Goal: Browse casually: Explore the website without a specific task or goal

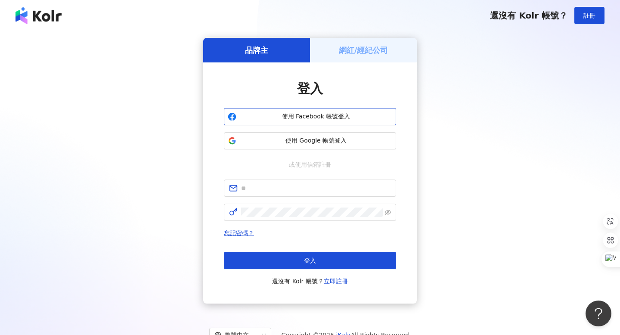
click at [266, 115] on span "使用 Facebook 帳號登入" at bounding box center [316, 116] width 152 height 9
click at [288, 117] on span "使用 Facebook 帳號登入" at bounding box center [316, 116] width 152 height 9
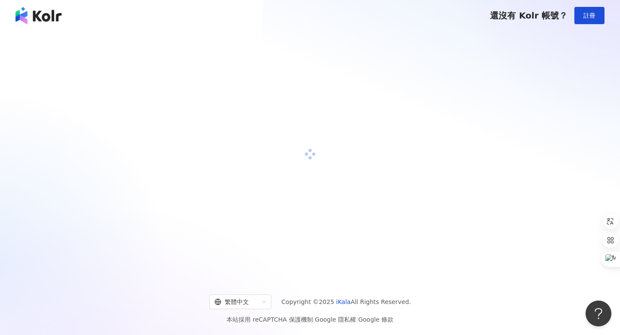
click at [272, 158] on div at bounding box center [309, 154] width 599 height 233
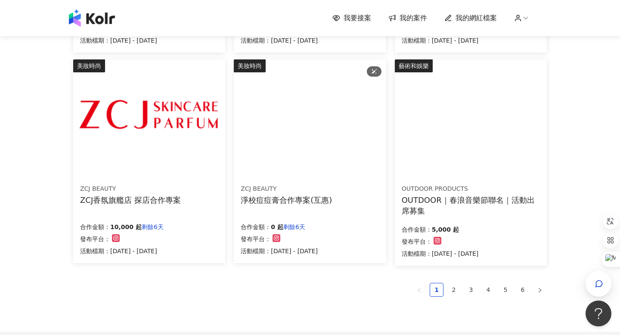
scroll to position [587, 0]
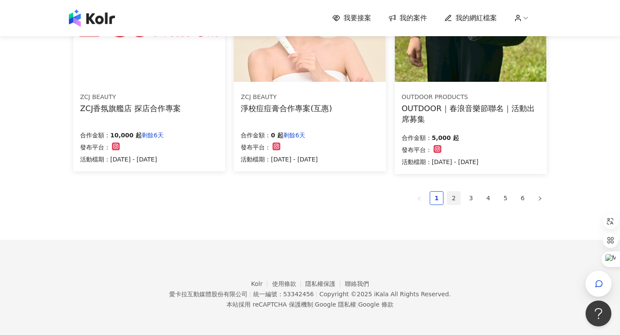
click at [457, 201] on link "2" at bounding box center [453, 198] width 13 height 13
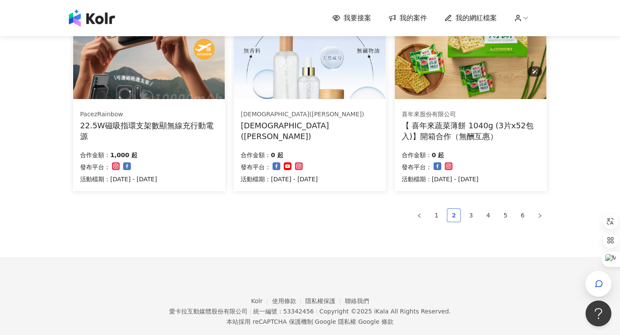
scroll to position [589, 0]
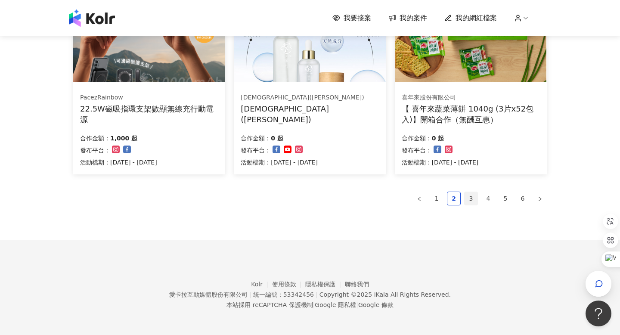
click at [475, 195] on link "3" at bounding box center [471, 198] width 13 height 13
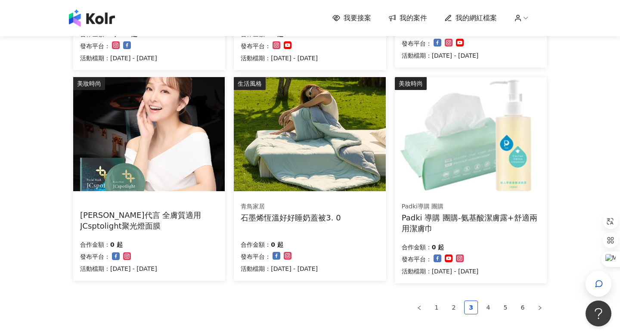
scroll to position [490, 0]
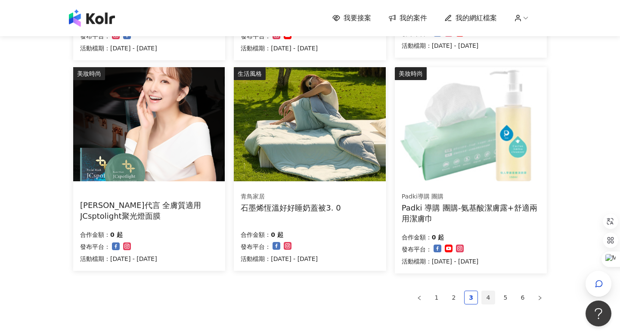
click at [488, 301] on link "4" at bounding box center [488, 297] width 13 height 13
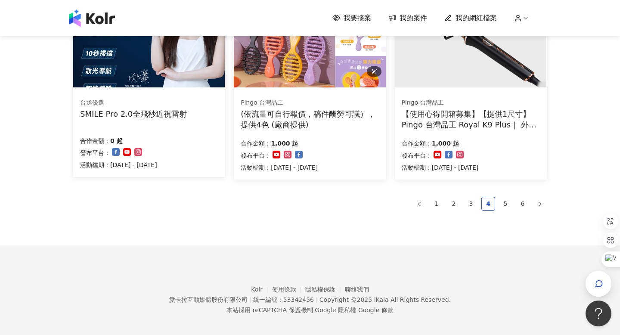
scroll to position [587, 0]
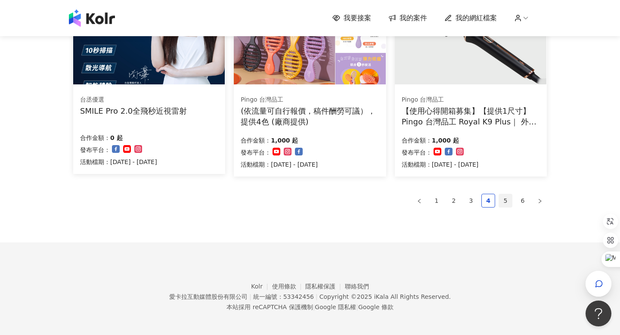
click at [504, 199] on link "5" at bounding box center [505, 200] width 13 height 13
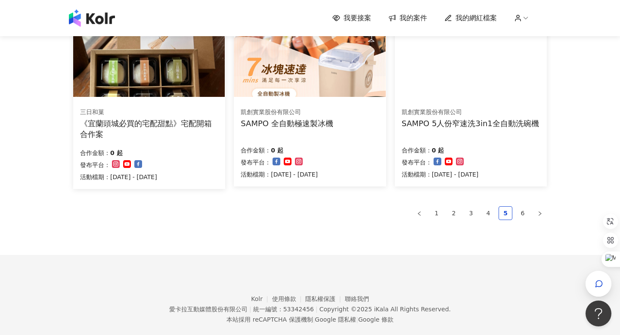
scroll to position [585, 0]
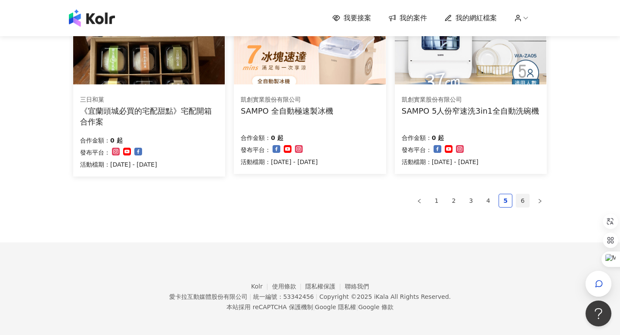
click at [520, 205] on link "6" at bounding box center [522, 200] width 13 height 13
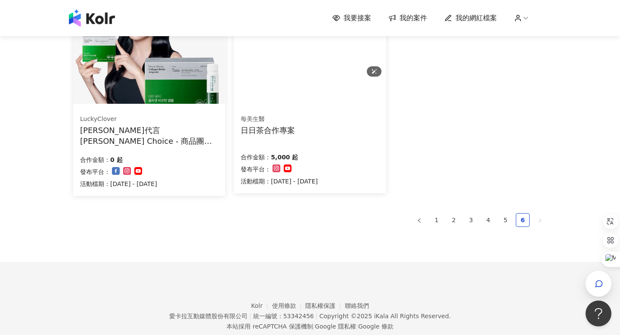
scroll to position [374, 0]
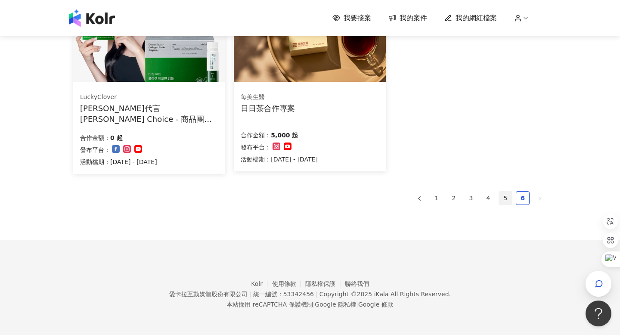
click at [502, 200] on link "5" at bounding box center [505, 198] width 13 height 13
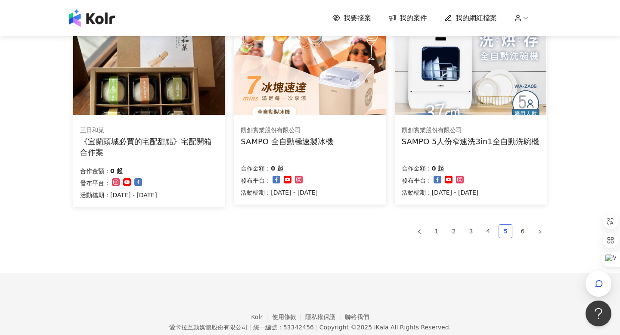
scroll to position [527, 0]
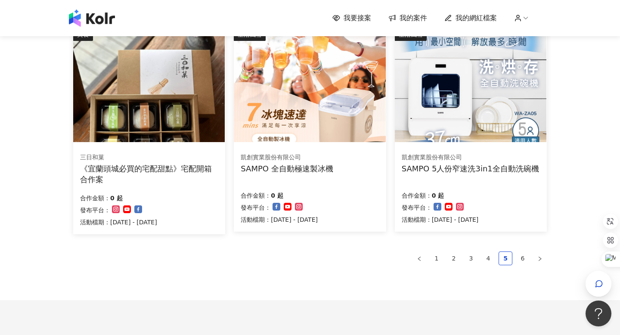
click at [499, 137] on img at bounding box center [471, 85] width 152 height 114
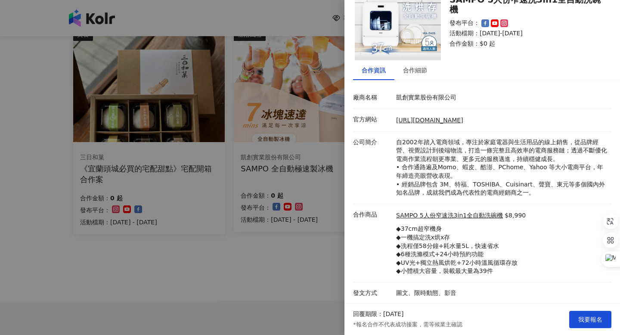
scroll to position [0, 0]
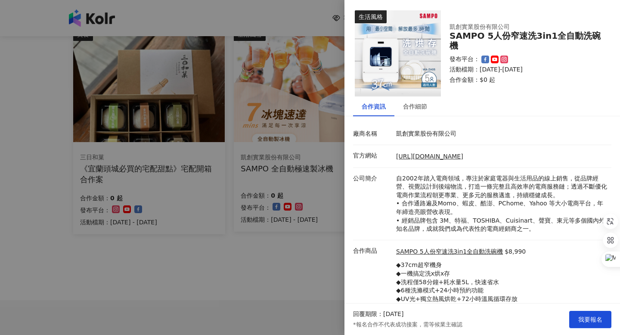
click at [298, 248] on div at bounding box center [310, 167] width 620 height 335
